Goal: Information Seeking & Learning: Learn about a topic

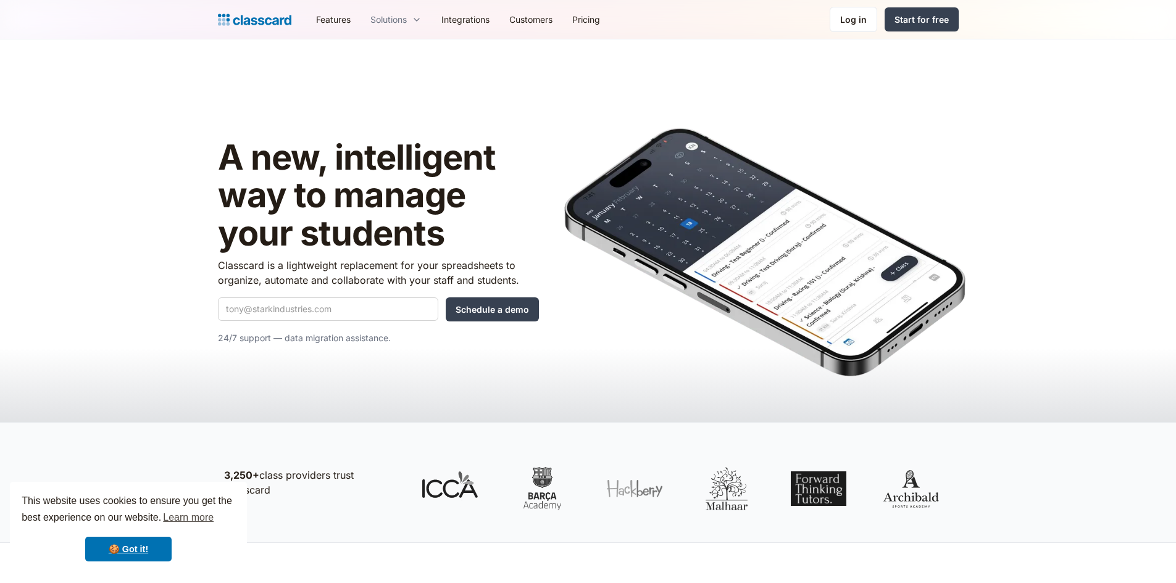
click at [412, 19] on div "Solutions" at bounding box center [395, 20] width 71 height 28
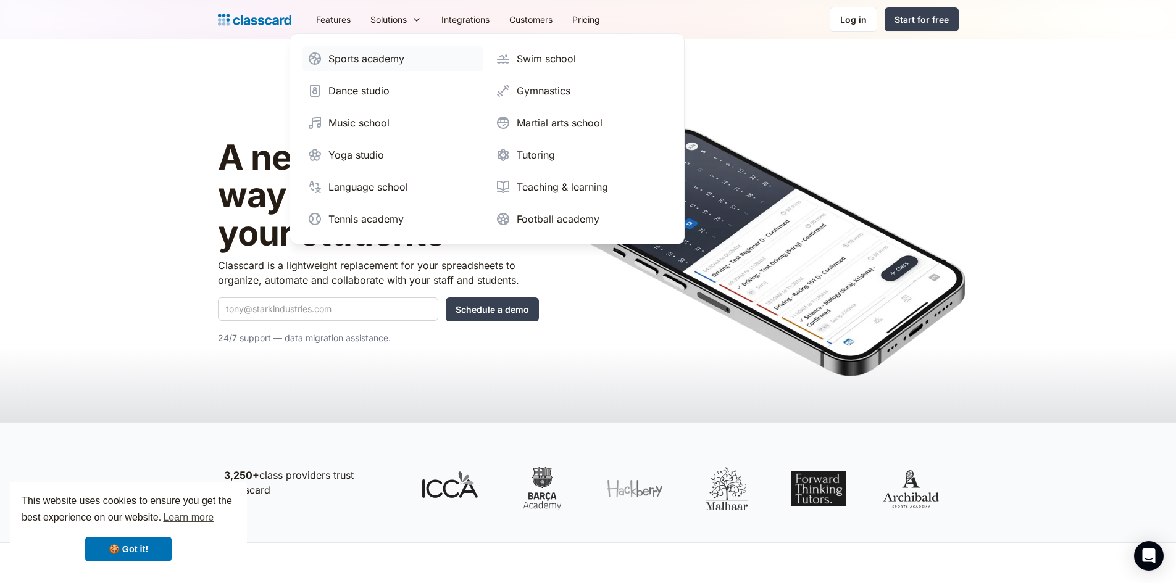
click at [388, 58] on div "Sports academy" at bounding box center [366, 58] width 76 height 15
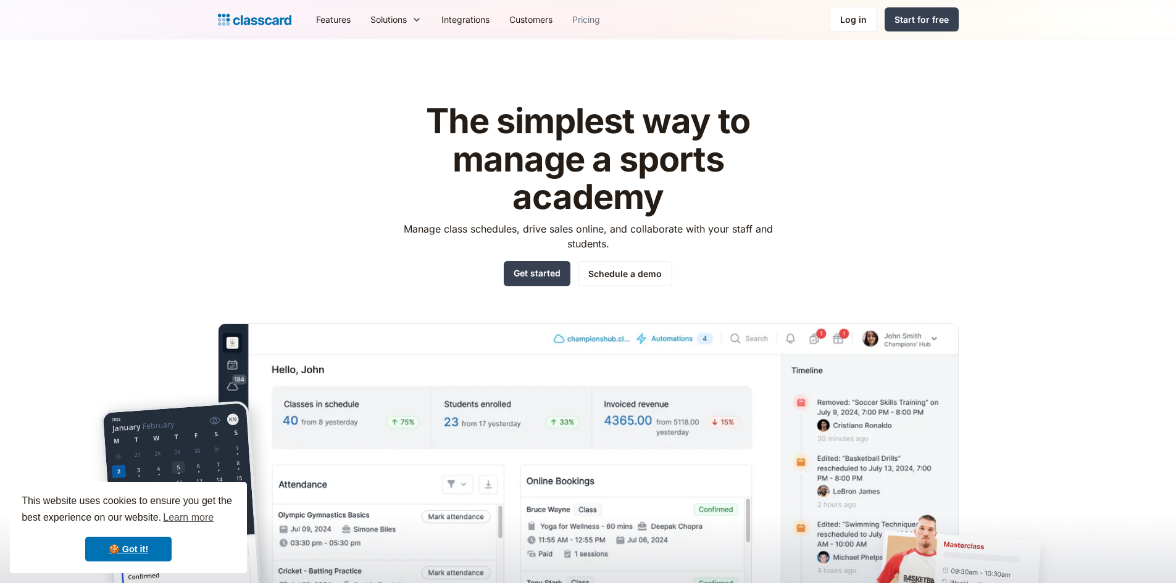
click at [595, 15] on link "Pricing" at bounding box center [586, 20] width 48 height 28
